Goal: Information Seeking & Learning: Learn about a topic

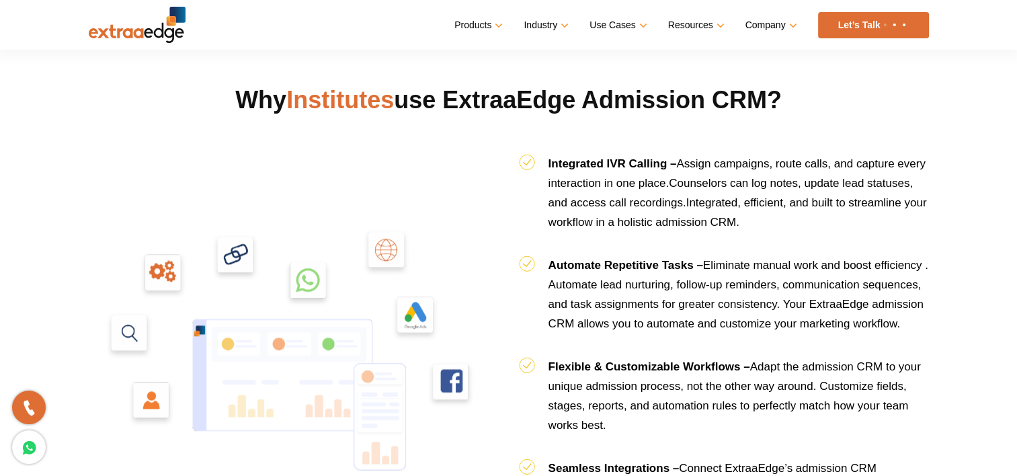
scroll to position [1411, 0]
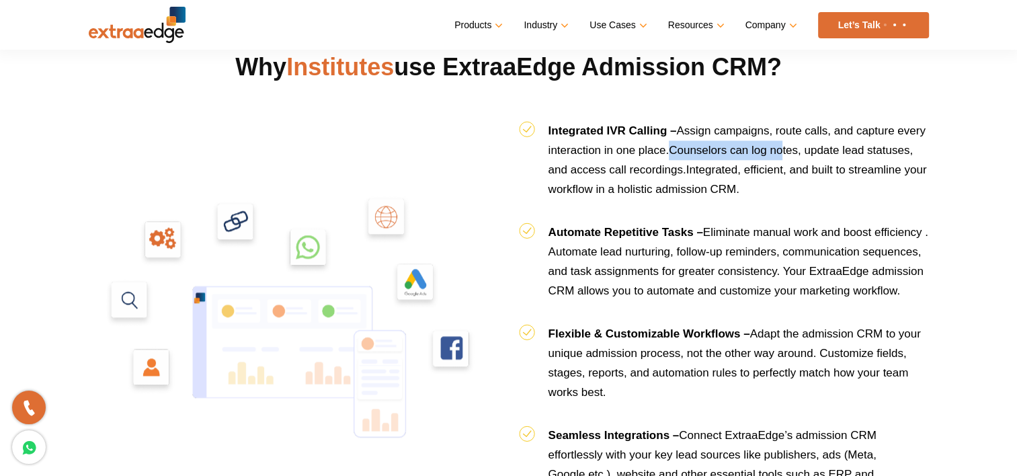
drag, startPoint x: 673, startPoint y: 144, endPoint x: 785, endPoint y: 146, distance: 112.2
click at [785, 146] on span "Counselors can log notes, update lead statuses, and access call recordings." at bounding box center [730, 160] width 364 height 32
drag, startPoint x: 785, startPoint y: 146, endPoint x: 814, endPoint y: 148, distance: 28.3
click at [814, 148] on span "Counselors can log notes, update lead statuses, and access call recordings." at bounding box center [730, 160] width 364 height 32
drag, startPoint x: 804, startPoint y: 148, endPoint x: 905, endPoint y: 148, distance: 100.8
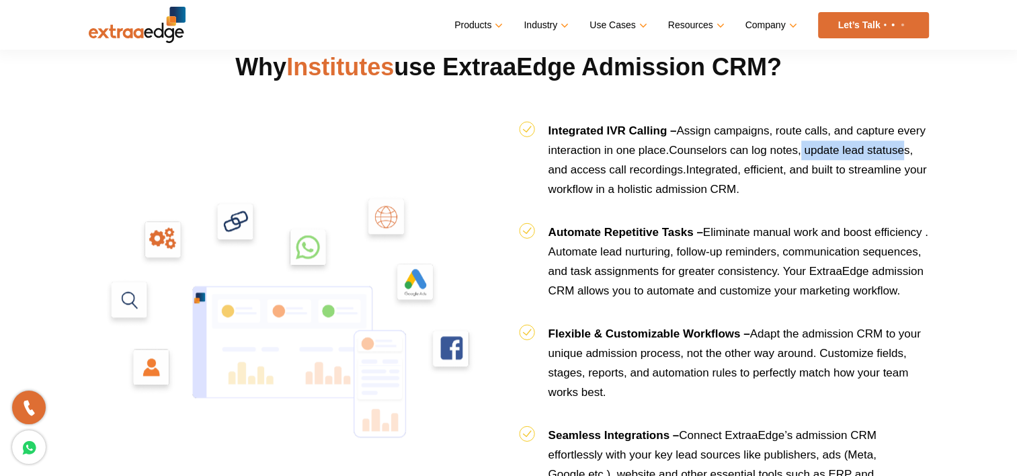
click at [905, 148] on span "Counselors can log notes, update lead statuses, and access call recordings." at bounding box center [730, 160] width 364 height 32
drag, startPoint x: 905, startPoint y: 148, endPoint x: 747, endPoint y: 225, distance: 175.8
click at [747, 226] on span "Eliminate manual work and boost efficiency . Automate lead nurturing, follow-up…" at bounding box center [738, 261] width 380 height 71
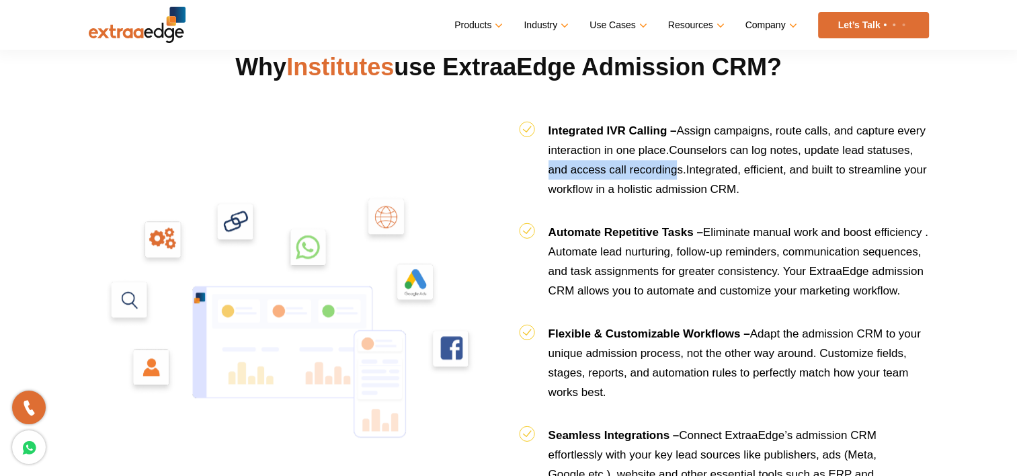
drag, startPoint x: 547, startPoint y: 166, endPoint x: 677, endPoint y: 163, distance: 130.4
click at [677, 163] on li "Integrated IVR Calling – Assign campaigns, route calls, and capture every inter…" at bounding box center [724, 171] width 410 height 101
drag, startPoint x: 677, startPoint y: 163, endPoint x: 705, endPoint y: 198, distance: 44.9
click at [705, 198] on li "Integrated IVR Calling – Assign campaigns, route calls, and capture every inter…" at bounding box center [724, 171] width 410 height 101
drag, startPoint x: 686, startPoint y: 164, endPoint x: 718, endPoint y: 163, distance: 32.3
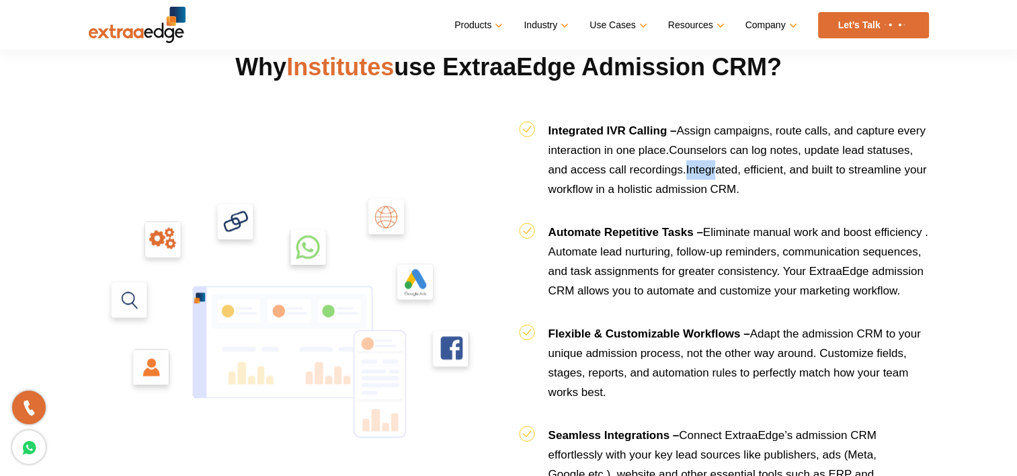
click at [718, 163] on li "Integrated IVR Calling – Assign campaigns, route calls, and capture every inter…" at bounding box center [724, 171] width 410 height 101
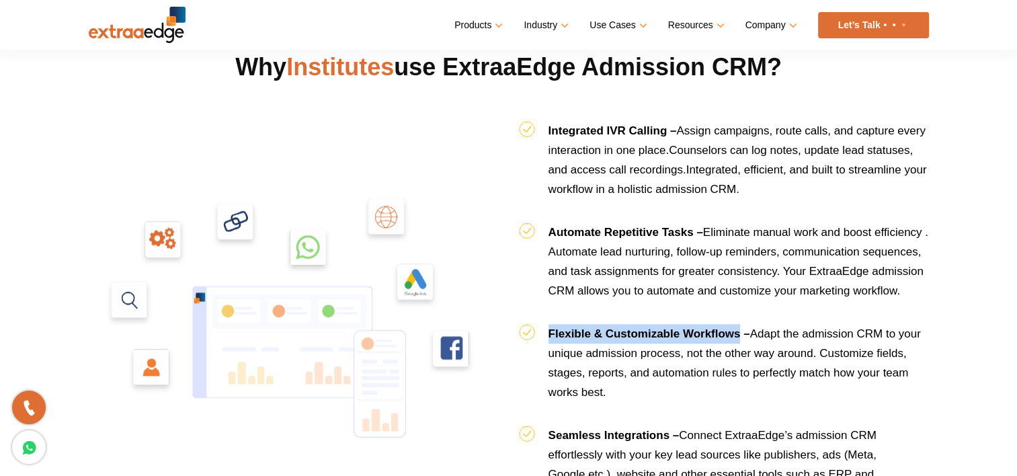
drag, startPoint x: 544, startPoint y: 321, endPoint x: 740, endPoint y: 323, distance: 195.5
click at [740, 324] on li "Flexible & Customizable Workflows – Adapt the admission CRM to your unique admi…" at bounding box center [724, 374] width 410 height 101
drag, startPoint x: 740, startPoint y: 323, endPoint x: 694, endPoint y: 392, distance: 82.9
click at [694, 392] on li "Flexible & Customizable Workflows – Adapt the admission CRM to your unique admi…" at bounding box center [724, 374] width 410 height 101
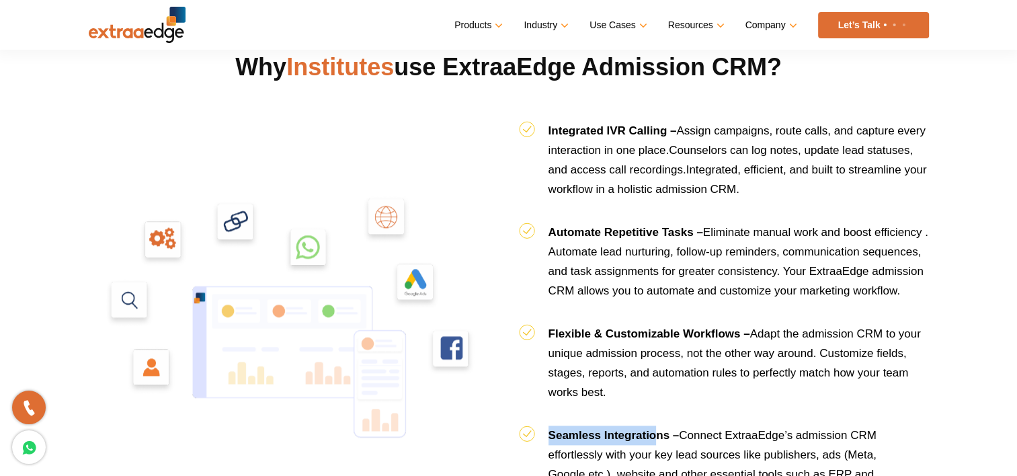
drag, startPoint x: 607, startPoint y: 434, endPoint x: 656, endPoint y: 433, distance: 48.4
click at [656, 433] on li "Seamless Integrations – Connect ExtraaEdge’s admission CRM effortlessly with yo…" at bounding box center [724, 473] width 410 height 97
drag, startPoint x: 656, startPoint y: 433, endPoint x: 792, endPoint y: 423, distance: 136.8
click at [792, 425] on li "Seamless Integrations – Connect ExtraaEdge’s admission CRM effortlessly with yo…" at bounding box center [724, 473] width 410 height 97
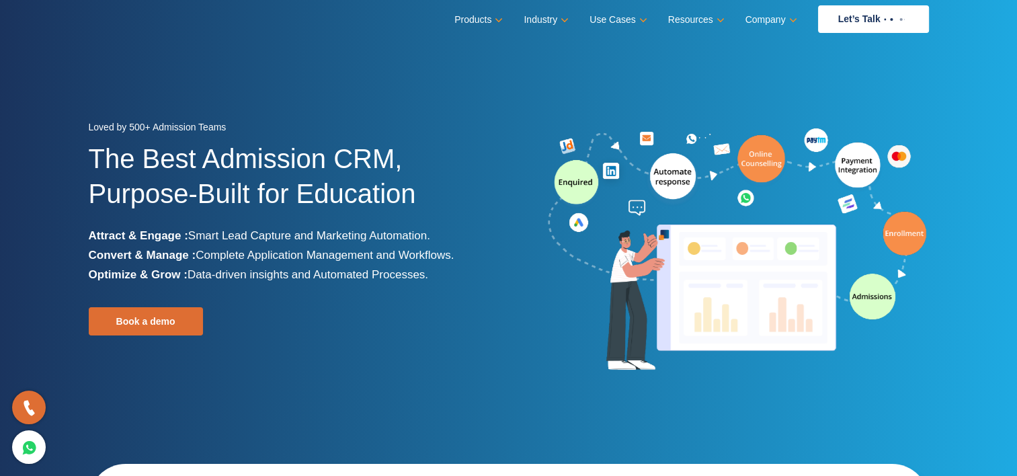
scroll to position [0, 0]
